Goal: Information Seeking & Learning: Stay updated

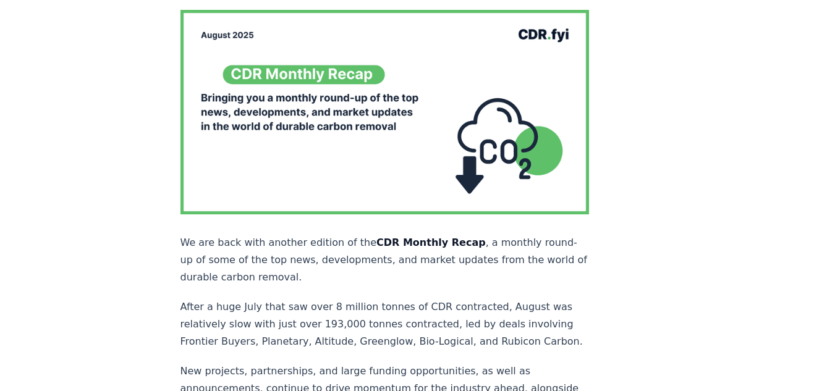
scroll to position [185, 0]
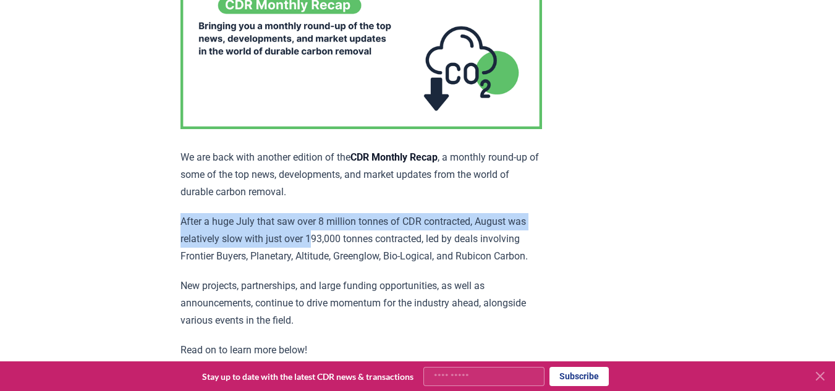
drag, startPoint x: 177, startPoint y: 220, endPoint x: 319, endPoint y: 233, distance: 142.7
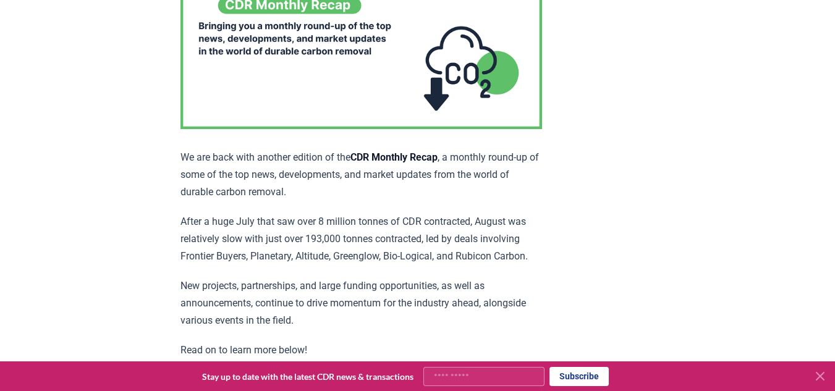
click at [323, 234] on p "After a huge July that saw over 8 million tonnes of CDR contracted, August was …" at bounding box center [360, 239] width 361 height 52
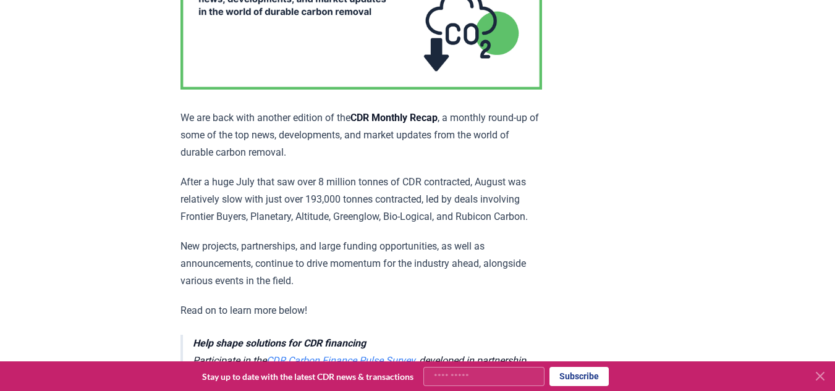
scroll to position [247, 0]
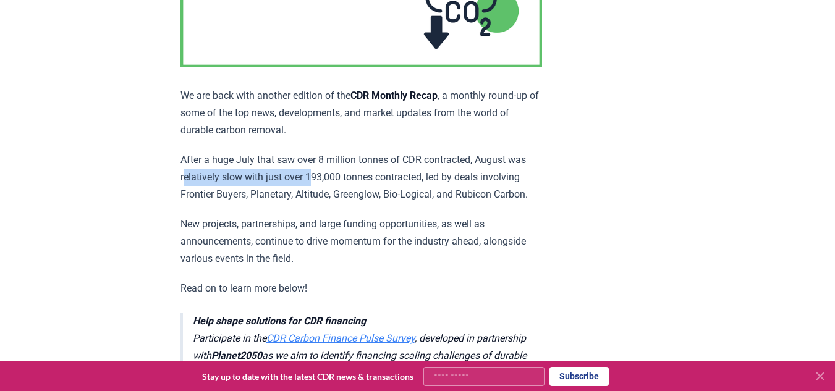
drag, startPoint x: 186, startPoint y: 179, endPoint x: 316, endPoint y: 182, distance: 130.4
click at [316, 181] on p "After a huge July that saw over 8 million tonnes of CDR contracted, August was …" at bounding box center [360, 177] width 361 height 52
click at [318, 182] on p "After a huge July that saw over 8 million tonnes of CDR contracted, August was …" at bounding box center [360, 177] width 361 height 52
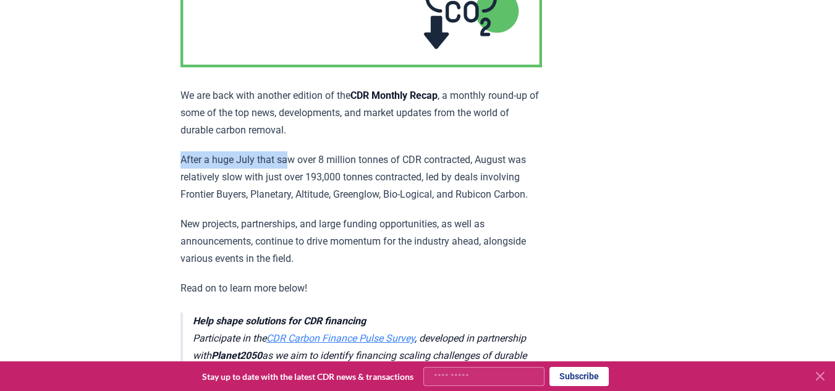
drag, startPoint x: 180, startPoint y: 159, endPoint x: 292, endPoint y: 157, distance: 111.2
click at [293, 158] on p "After a huge July that saw over 8 million tonnes of CDR contracted, August was …" at bounding box center [360, 177] width 361 height 52
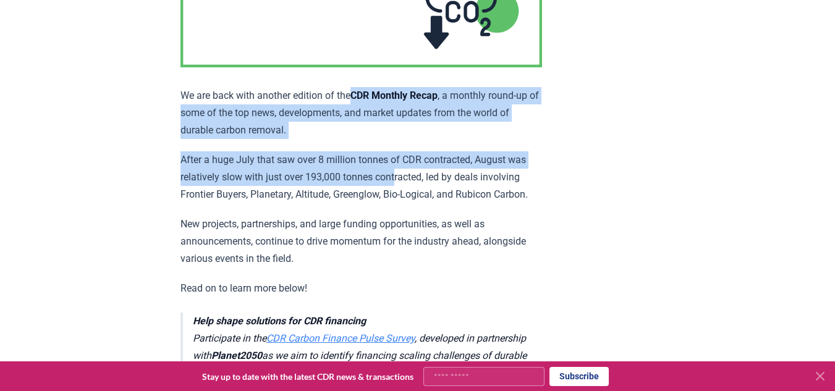
drag, startPoint x: 363, startPoint y: 92, endPoint x: 539, endPoint y: 206, distance: 210.1
click at [200, 163] on p "After a huge July that saw over 8 million tonnes of CDR contracted, August was …" at bounding box center [360, 177] width 361 height 52
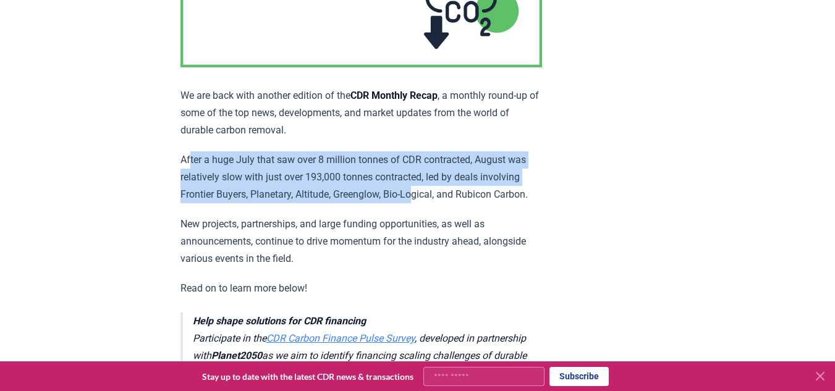
drag, startPoint x: 190, startPoint y: 159, endPoint x: 420, endPoint y: 184, distance: 231.8
click at [420, 184] on p "After a huge July that saw over 8 million tonnes of CDR contracted, August was …" at bounding box center [360, 177] width 361 height 52
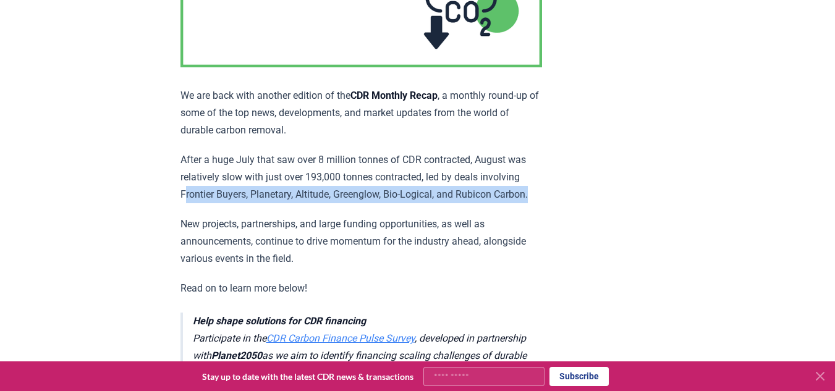
drag, startPoint x: 185, startPoint y: 195, endPoint x: 300, endPoint y: 201, distance: 115.7
click at [300, 201] on p "After a huge July that saw over 8 million tonnes of CDR contracted, August was …" at bounding box center [360, 177] width 361 height 52
drag, startPoint x: 311, startPoint y: 193, endPoint x: 442, endPoint y: 205, distance: 131.5
click at [440, 203] on p "After a huge July that saw over 8 million tonnes of CDR contracted, August was …" at bounding box center [360, 177] width 361 height 52
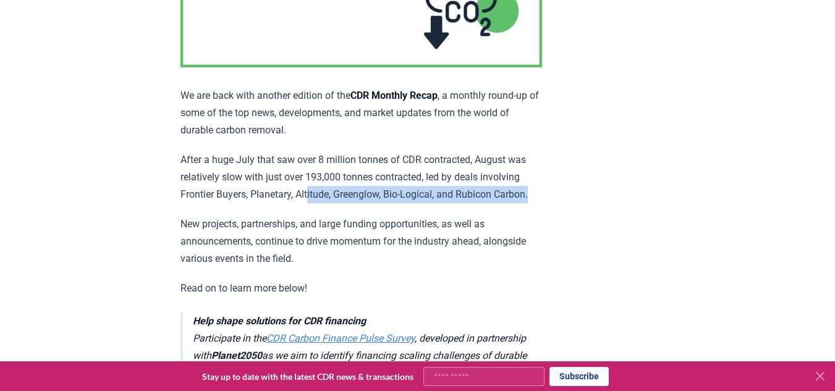
click at [442, 203] on p "After a huge July that saw over 8 million tonnes of CDR contracted, August was …" at bounding box center [360, 177] width 361 height 52
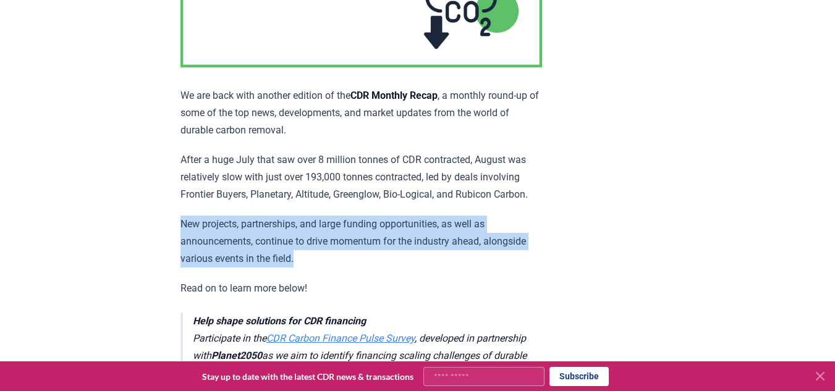
drag, startPoint x: 179, startPoint y: 230, endPoint x: 350, endPoint y: 274, distance: 176.7
click at [350, 268] on p "New projects, partnerships, and large funding opportunities, as well as announc…" at bounding box center [360, 242] width 361 height 52
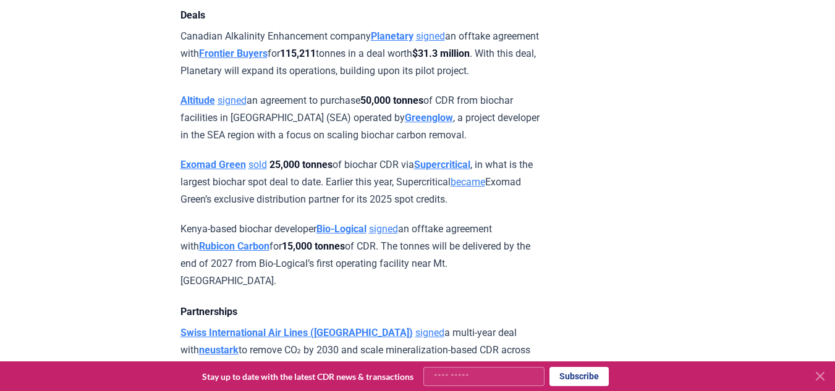
scroll to position [988, 0]
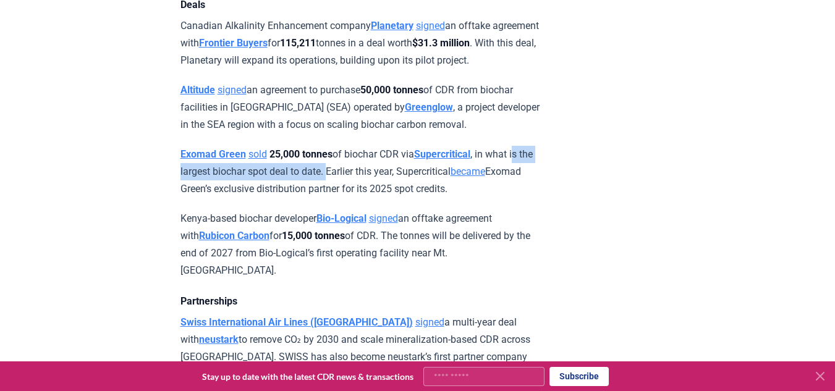
drag, startPoint x: 182, startPoint y: 203, endPoint x: 358, endPoint y: 204, distance: 176.1
click at [358, 198] on p "Exomad Green sold 25,000 tonnes of biochar CDR via Supercritical , in what is t…" at bounding box center [360, 172] width 361 height 52
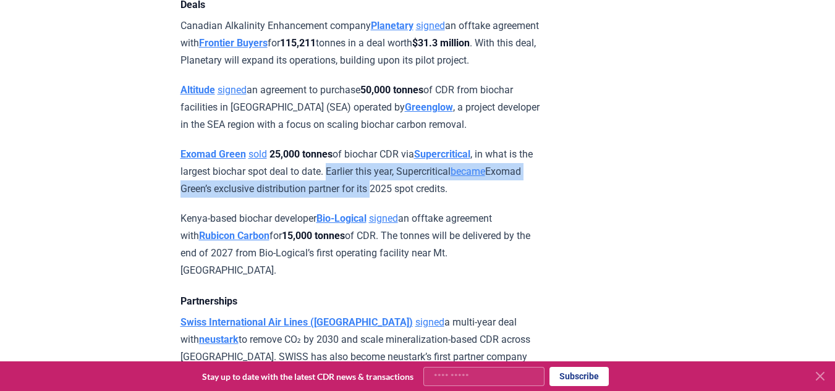
drag, startPoint x: 359, startPoint y: 204, endPoint x: 412, endPoint y: 211, distance: 53.5
click at [412, 198] on p "Exomad Green sold 25,000 tonnes of biochar CDR via Supercritical , in what is t…" at bounding box center [360, 172] width 361 height 52
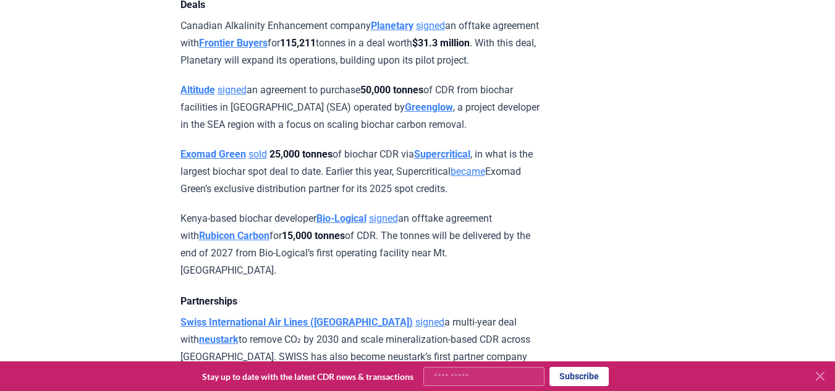
drag, startPoint x: 232, startPoint y: 217, endPoint x: 513, endPoint y: 221, distance: 281.1
click at [513, 198] on p "Exomad Green sold 25,000 tonnes of biochar CDR via Supercritical , in what is t…" at bounding box center [360, 172] width 361 height 52
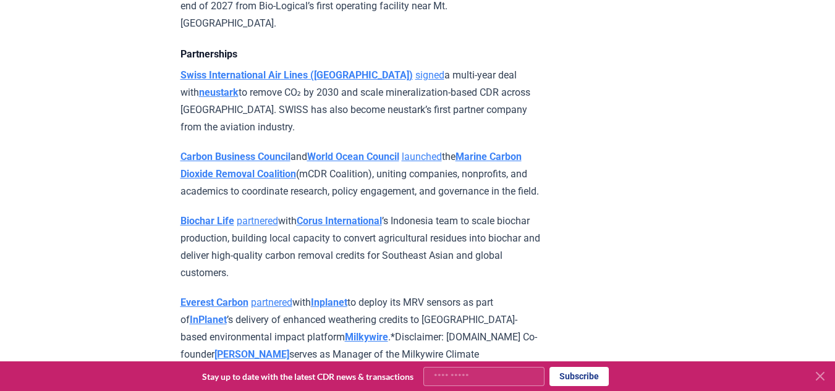
scroll to position [1297, 0]
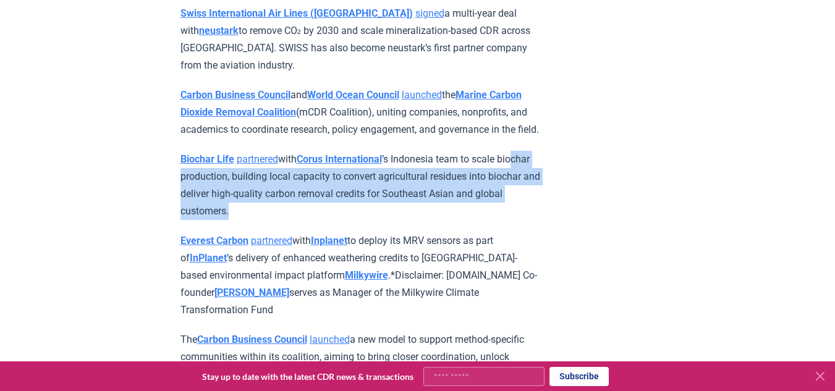
drag, startPoint x: 212, startPoint y: 210, endPoint x: 312, endPoint y: 240, distance: 104.4
click at [311, 220] on p "Biochar Life partnered with Corus International ’s Indonesia team to scale bioc…" at bounding box center [360, 185] width 361 height 69
click at [312, 220] on p "Biochar Life partnered with Corus International ’s Indonesia team to scale bioc…" at bounding box center [360, 185] width 361 height 69
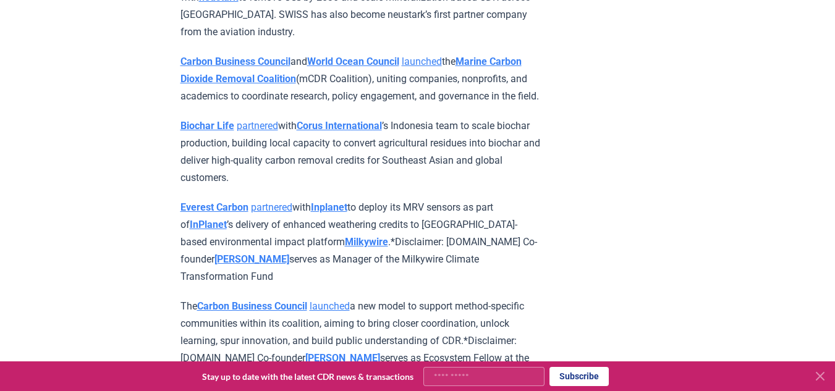
scroll to position [1359, 0]
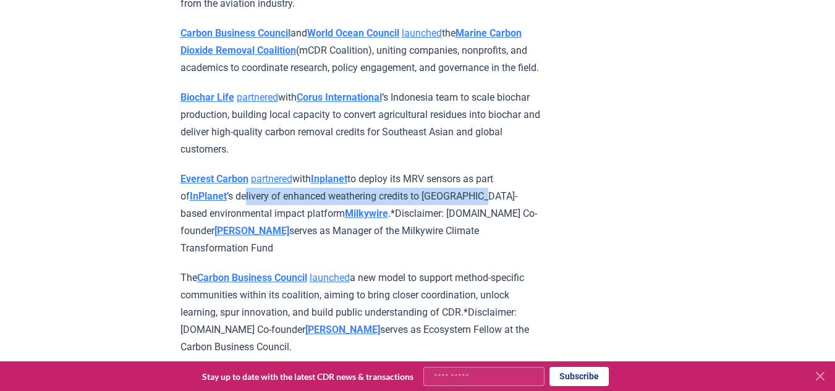
drag, startPoint x: 242, startPoint y: 224, endPoint x: 507, endPoint y: 226, distance: 265.0
click at [507, 226] on p "Everest Carbon partnered with Inplanet to deploy its MRV sensors as part of InP…" at bounding box center [360, 214] width 361 height 86
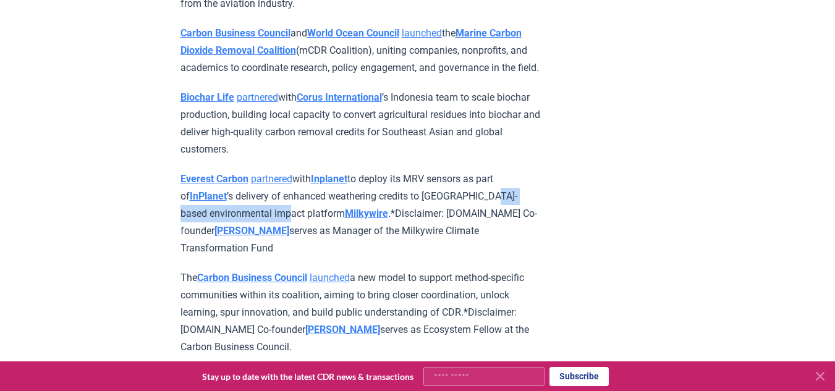
drag, startPoint x: 185, startPoint y: 243, endPoint x: 311, endPoint y: 246, distance: 125.4
click at [311, 246] on p "Everest Carbon partnered with Inplanet to deploy its MRV sensors as part of InP…" at bounding box center [360, 214] width 361 height 86
click at [326, 257] on p "Everest Carbon partnered with Inplanet to deploy its MRV sensors as part of InP…" at bounding box center [360, 214] width 361 height 86
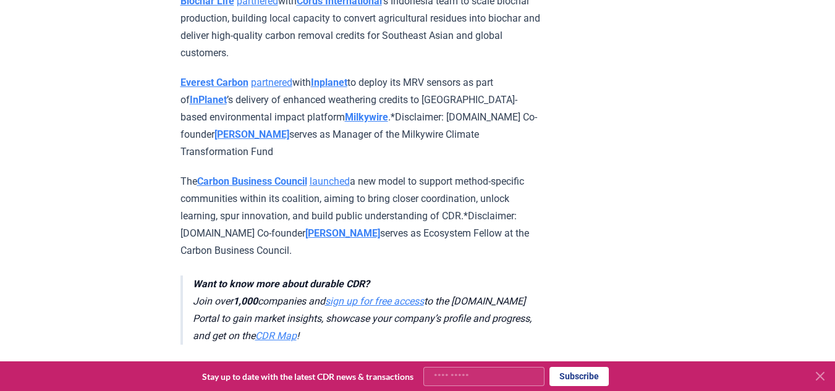
scroll to position [1483, 0]
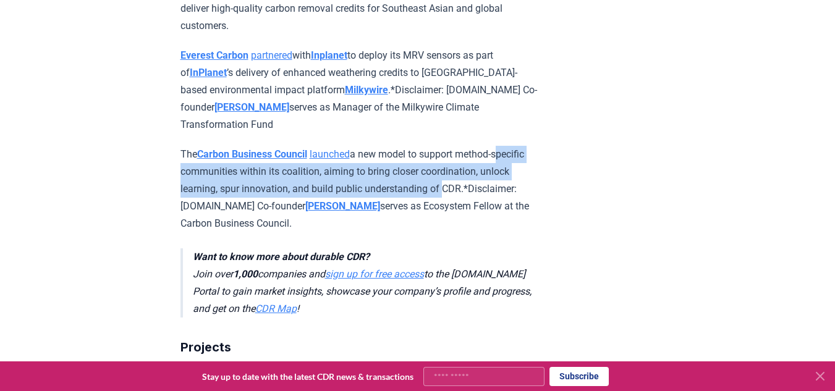
drag, startPoint x: 180, startPoint y: 203, endPoint x: 501, endPoint y: 218, distance: 321.6
click at [501, 218] on p "The Carbon Business Council launched a new model to support method-specific com…" at bounding box center [360, 189] width 361 height 86
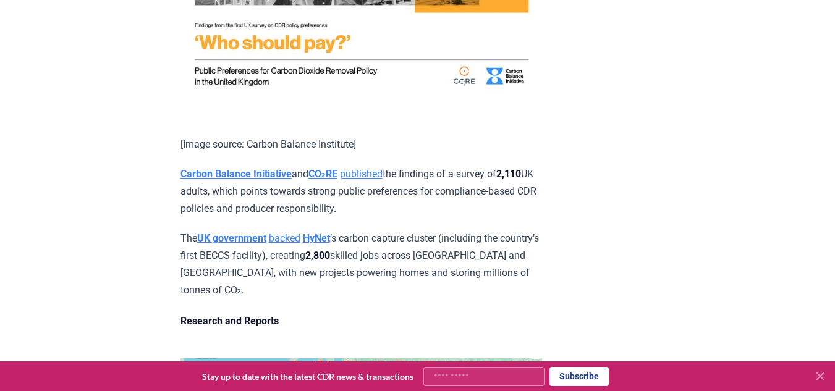
scroll to position [3768, 0]
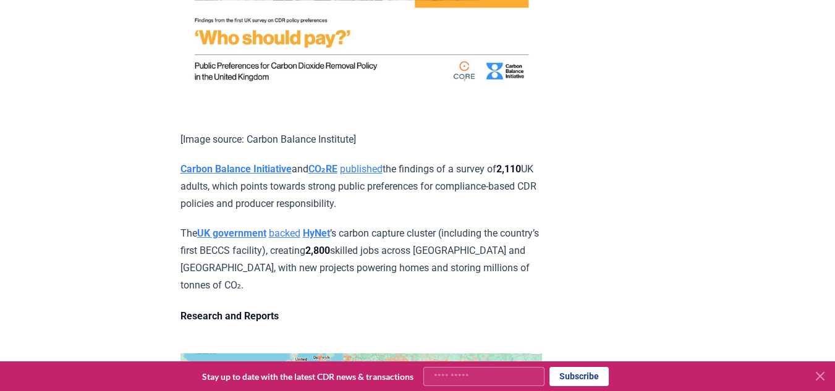
drag, startPoint x: 197, startPoint y: 209, endPoint x: 470, endPoint y: 210, distance: 272.4
click at [470, 210] on p "Carbon Balance Initiative and CO₂RE published the findings of a survey of 2,110…" at bounding box center [360, 187] width 361 height 52
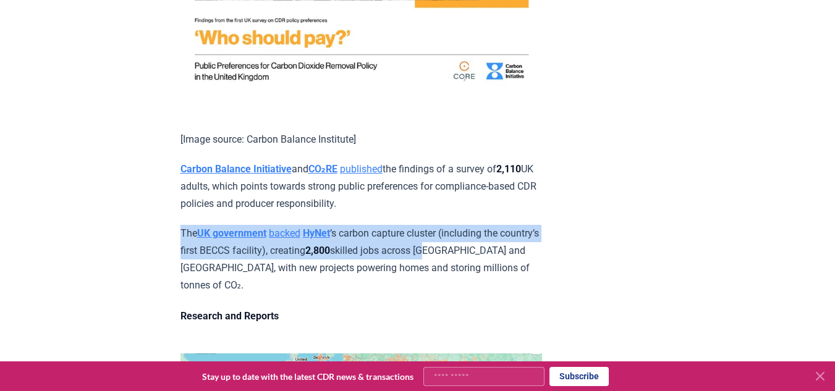
drag, startPoint x: 162, startPoint y: 227, endPoint x: 487, endPoint y: 251, distance: 325.2
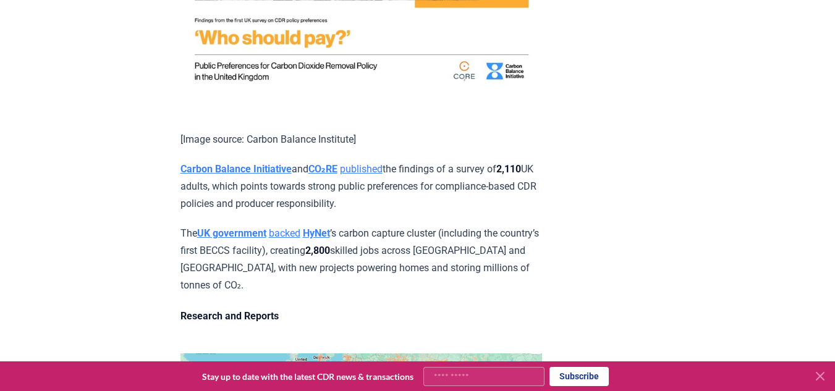
click at [504, 256] on p "The UK government backed HyNet ’s carbon capture cluster (including the country…" at bounding box center [360, 259] width 361 height 69
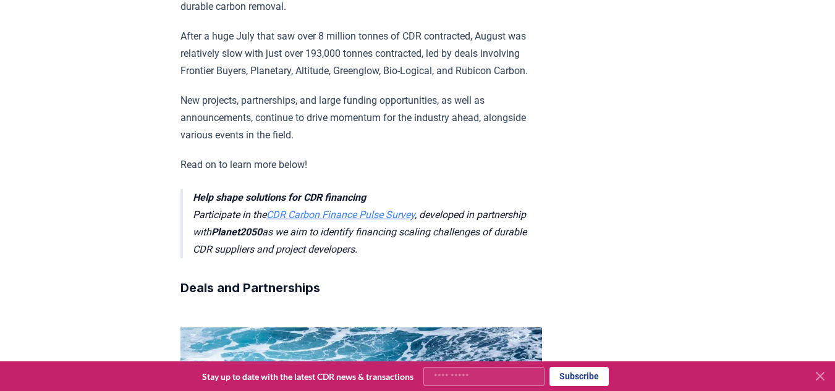
scroll to position [185, 0]
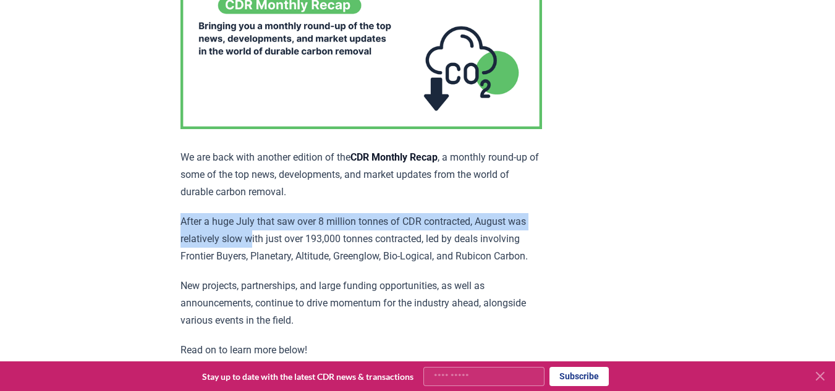
drag, startPoint x: 172, startPoint y: 216, endPoint x: 312, endPoint y: 230, distance: 140.9
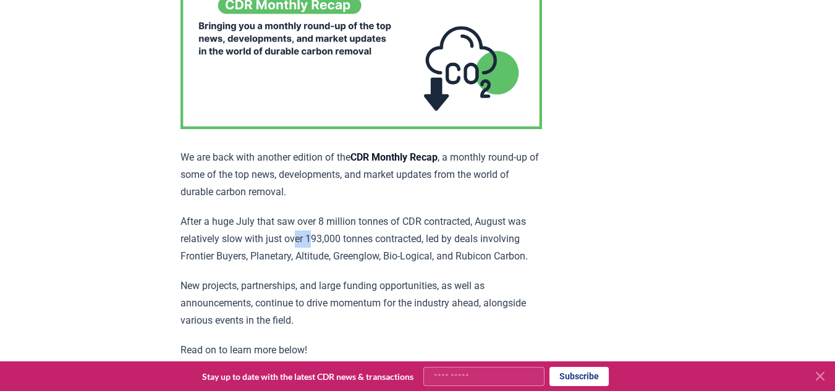
click at [312, 230] on p "After a huge July that saw over 8 million tonnes of CDR contracted, August was …" at bounding box center [360, 239] width 361 height 52
click at [247, 221] on p "After a huge July that saw over 8 million tonnes of CDR contracted, August was …" at bounding box center [360, 239] width 361 height 52
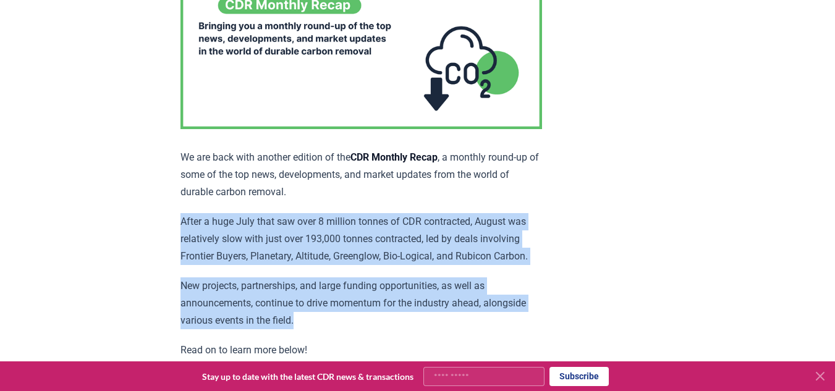
drag, startPoint x: 172, startPoint y: 216, endPoint x: 353, endPoint y: 334, distance: 216.1
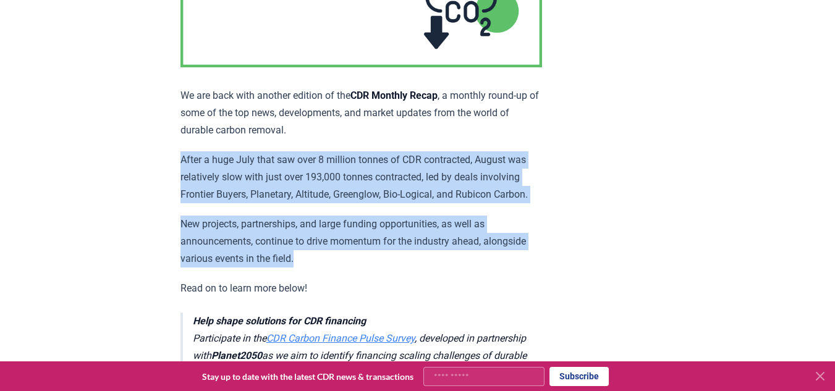
scroll to position [371, 0]
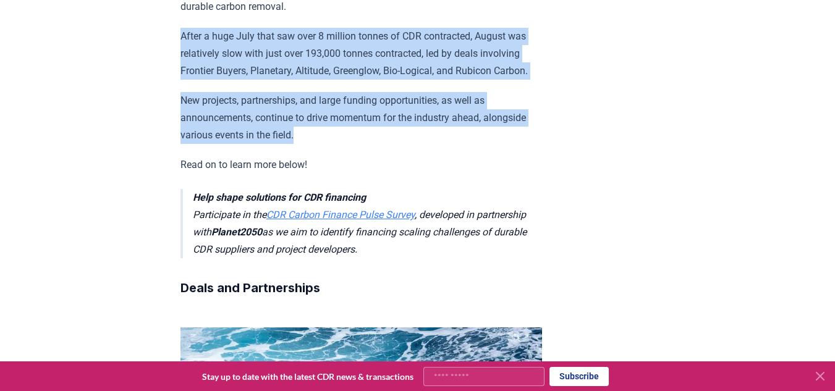
copy div "After a huge July that saw over 8 million tonnes of CDR contracted, August was …"
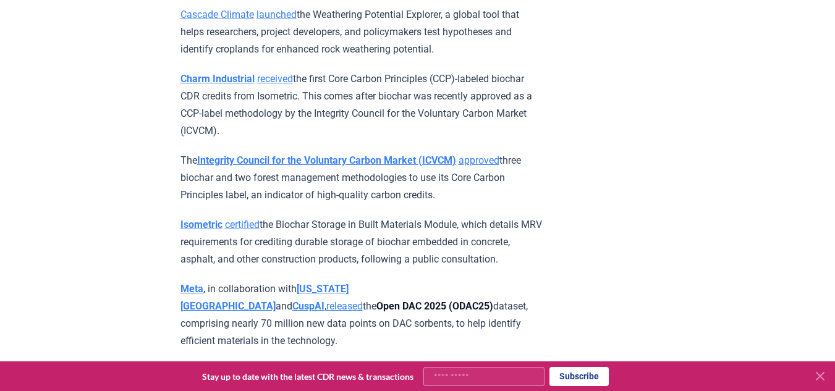
scroll to position [4324, 0]
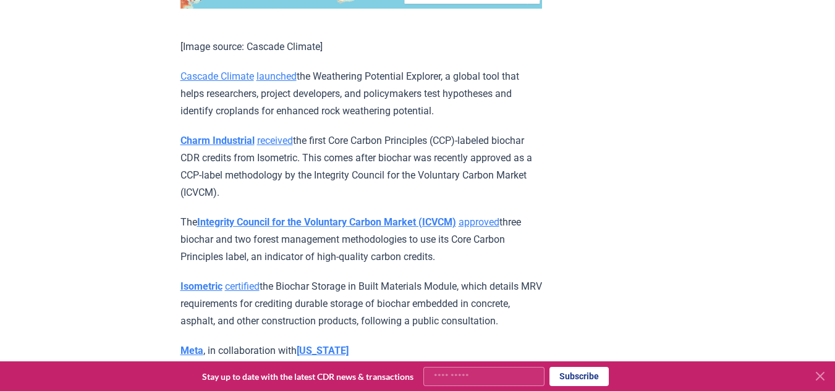
drag, startPoint x: 174, startPoint y: 139, endPoint x: 344, endPoint y: 187, distance: 176.4
copy p "Charm Industrial received the first Core Carbon Principles (CCP)-labeled biocha…"
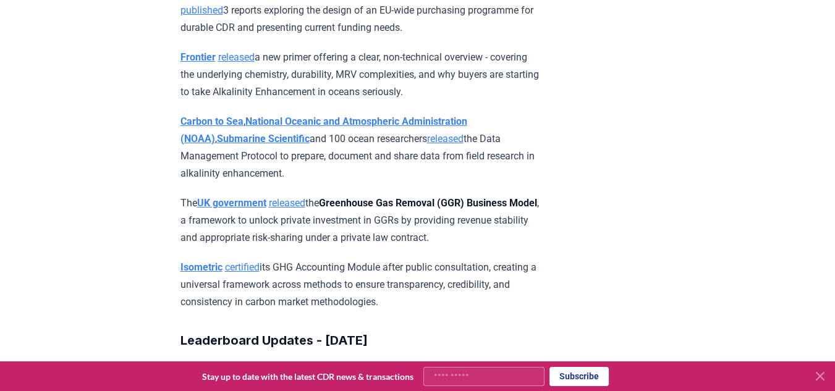
scroll to position [5066, 0]
